Goal: Task Accomplishment & Management: Manage account settings

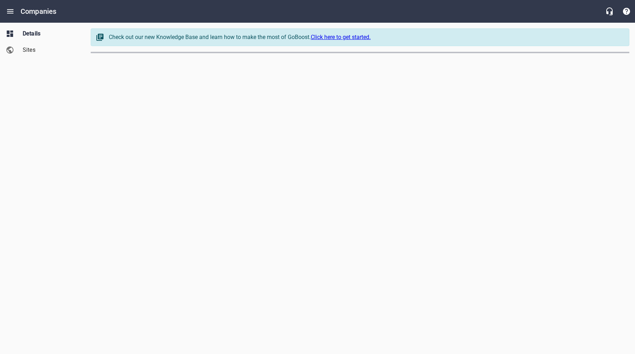
select select "[US_STATE]"
select select "63"
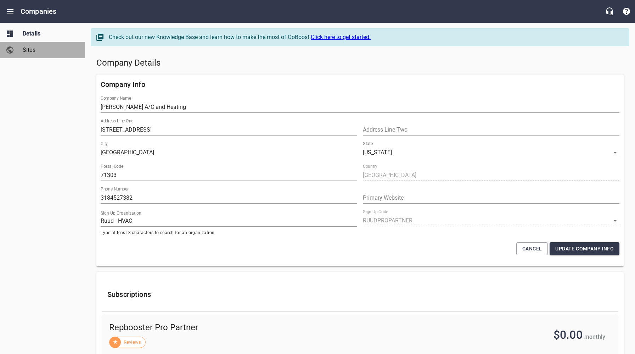
click at [25, 45] on link "Sites" at bounding box center [42, 50] width 85 height 16
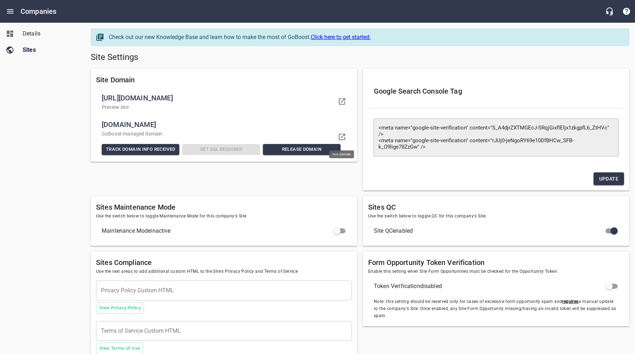
click at [342, 135] on icon at bounding box center [342, 137] width 9 height 9
click at [34, 34] on span "Details" at bounding box center [50, 33] width 54 height 9
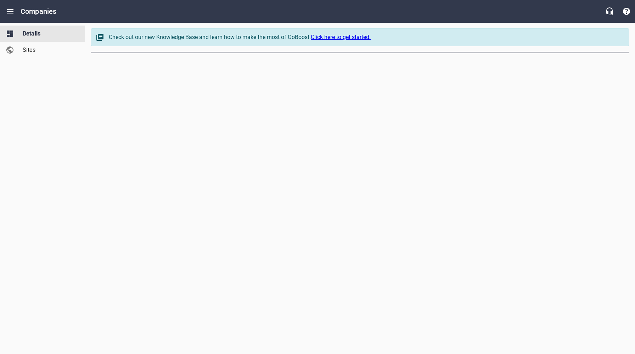
select select "[US_STATE]"
select select "63"
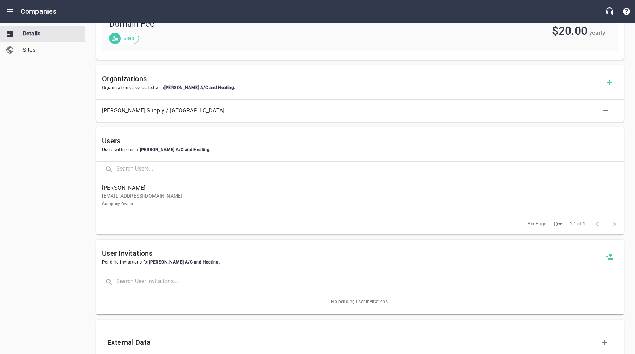
scroll to position [522, 0]
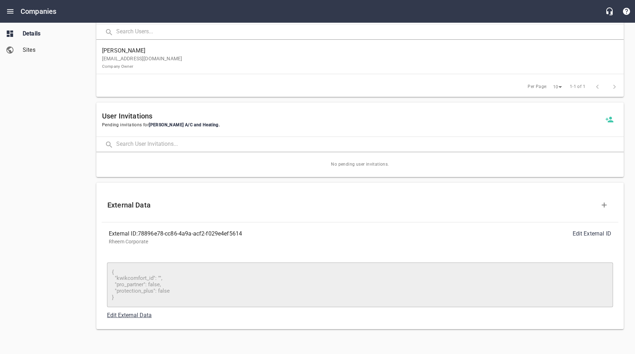
click at [128, 316] on link "Edit External Data" at bounding box center [129, 315] width 45 height 7
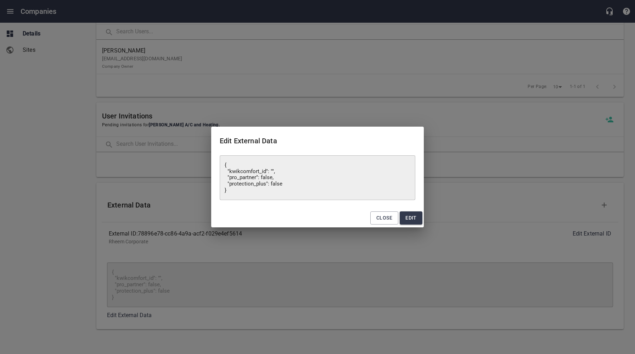
click at [272, 178] on textarea "{ "kwikcomfort_id": "", "pro_partner": false, "protection_plus": false }" at bounding box center [318, 178] width 186 height 32
type textarea "{ "kwikcomfort_id": "", "pro_partner": fals, "protection_plus": false }"
type textarea "{ "kwikcomfort_id": "", "pro_partner": fal, "protection_plus": false }"
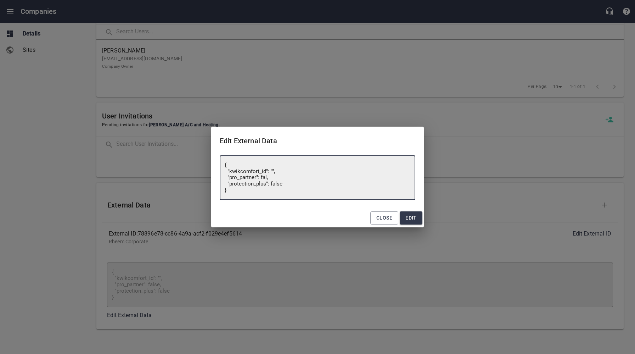
type textarea "{ "kwikcomfort_id": "", "pro_partner": fa, "protection_plus": false }"
type textarea "{ "kwikcomfort_id": "", "pro_partner": f, "protection_plus": false }"
type textarea "{ "kwikcomfort_id": "", "pro_partner": , "protection_plus": false }"
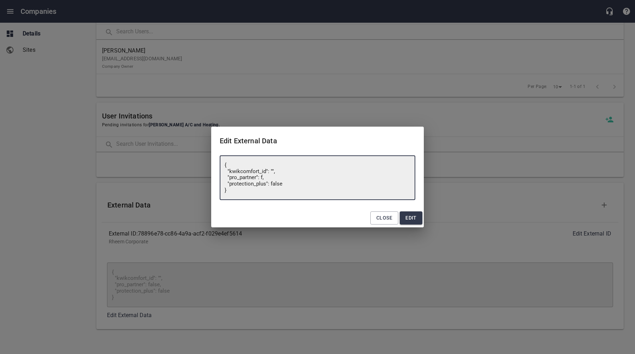
type textarea "{ "kwikcomfort_id": "", "pro_partner": , "protection_plus": false }"
type textarea "{ "kwikcomfort_id": "", "pro_partner": t, "protection_plus": false }"
type textarea "{ "kwikcomfort_id": "", "pro_partner": tr, "protection_plus": false }"
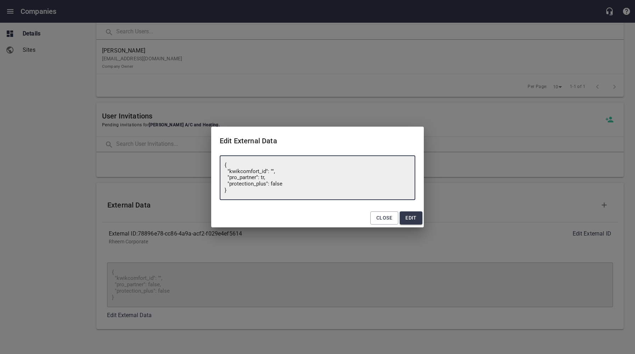
type textarea "{ "kwikcomfort_id": "", "pro_partner": tru, "protection_plus": false }"
type textarea "{ "kwikcomfort_id": "", "pro_partner": true, "protection_plus": false }"
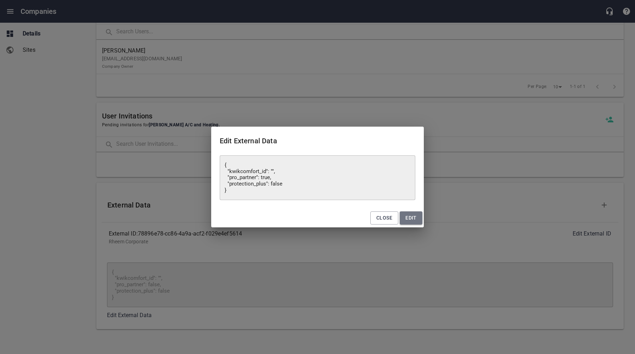
click at [417, 214] on button "Edit" at bounding box center [411, 217] width 23 height 13
type textarea "{ "kwikcomfort_id": "", "pro_partner": false, "protection_plus": false }"
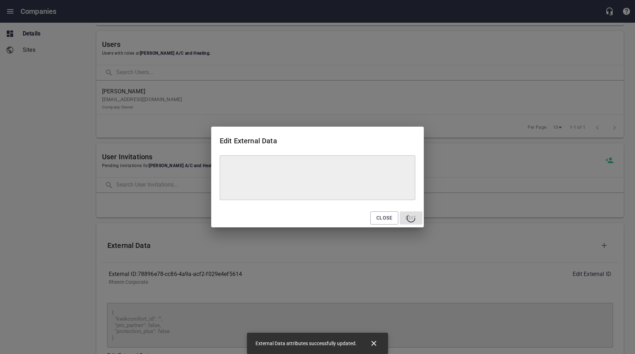
type textarea "{ "kwikcomfort_id": "", "pro_partner": true, "protection_plus": false }"
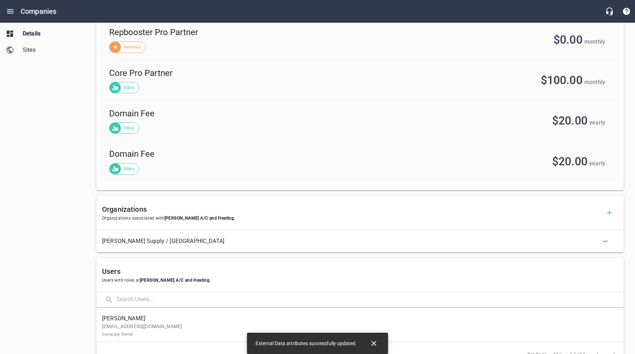
scroll to position [0, 0]
